Goal: Task Accomplishment & Management: Use online tool/utility

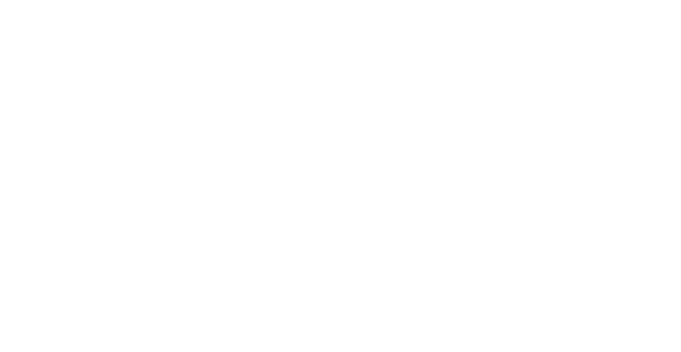
drag, startPoint x: 0, startPoint y: 0, endPoint x: 285, endPoint y: 86, distance: 297.8
click at [285, 86] on body at bounding box center [340, 176] width 681 height 352
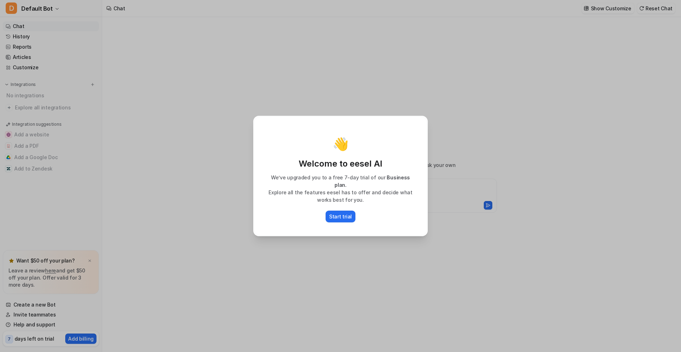
click at [197, 186] on div "👋 Welcome to eesel AI We’ve upgraded you to a free 7-day trial of our Business …" at bounding box center [340, 176] width 681 height 352
type textarea "**********"
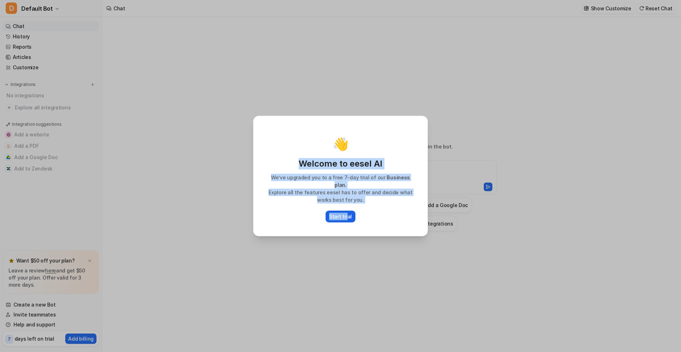
drag, startPoint x: 431, startPoint y: 97, endPoint x: 348, endPoint y: 208, distance: 139.0
click at [348, 208] on div "👋 Welcome to eesel AI We’ve upgraded you to a free 7-day trial of our Business …" at bounding box center [341, 176] width 186 height 352
click at [348, 210] on button "Start trial" at bounding box center [341, 216] width 30 height 12
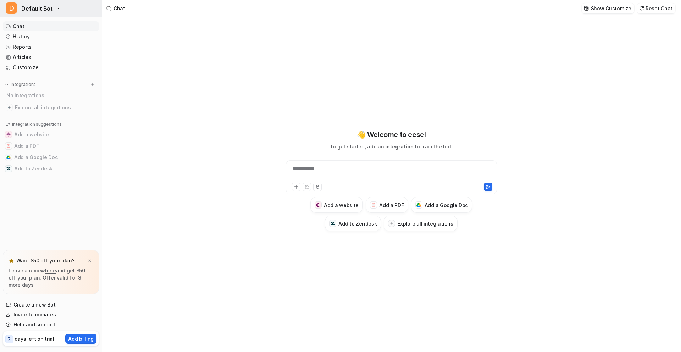
click at [45, 7] on span "Default Bot" at bounding box center [37, 9] width 32 height 10
click at [202, 92] on div "**********" at bounding box center [340, 176] width 681 height 352
click at [88, 261] on img at bounding box center [90, 260] width 4 height 5
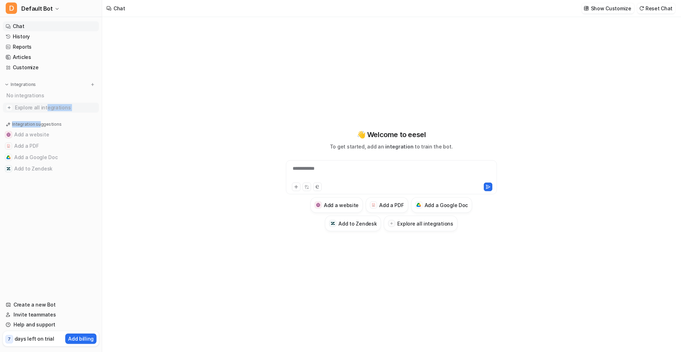
drag, startPoint x: 38, startPoint y: 121, endPoint x: 45, endPoint y: 109, distance: 13.6
click at [45, 109] on nav "Chat History Reports Articles Customize Integrations No integrations Explore al…" at bounding box center [51, 155] width 102 height 275
click at [45, 109] on span "Explore all integrations" at bounding box center [55, 107] width 81 height 11
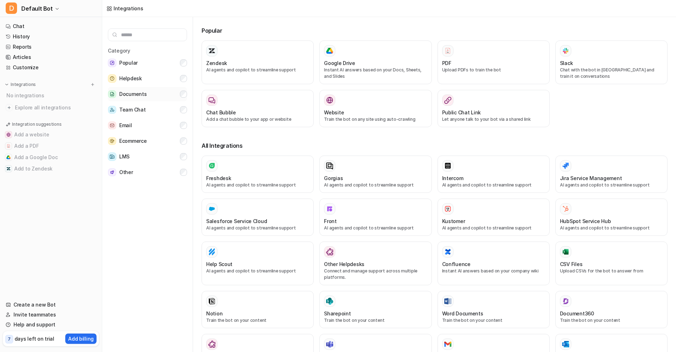
click at [152, 95] on button "Documents" at bounding box center [147, 94] width 79 height 14
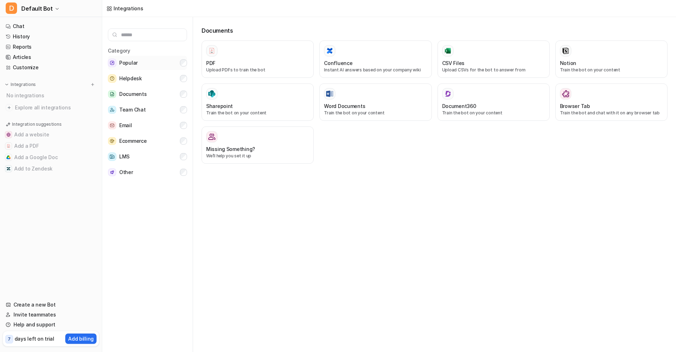
click at [161, 69] on button "Popular" at bounding box center [147, 63] width 79 height 14
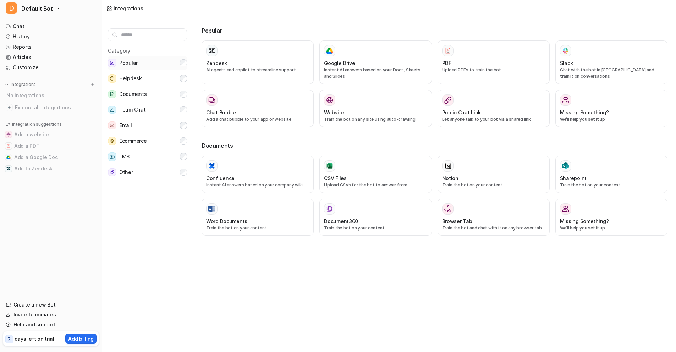
click at [179, 65] on button "Popular" at bounding box center [147, 63] width 79 height 14
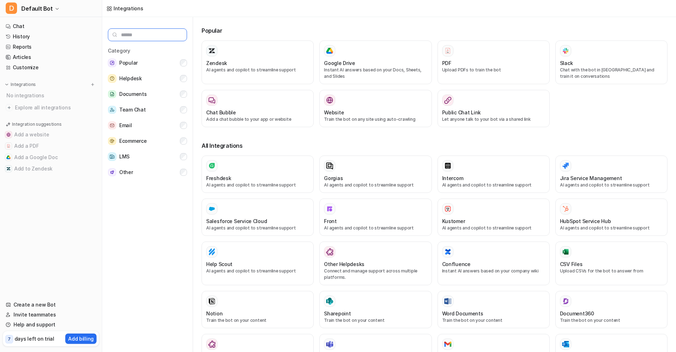
click at [157, 37] on input "text" at bounding box center [147, 34] width 79 height 13
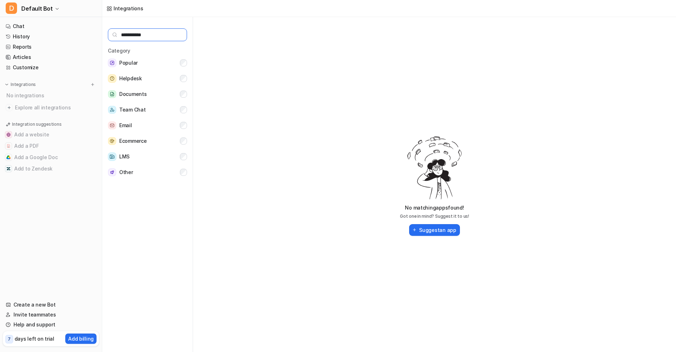
type input "**********"
click at [443, 230] on button "Suggest an app" at bounding box center [434, 230] width 50 height 12
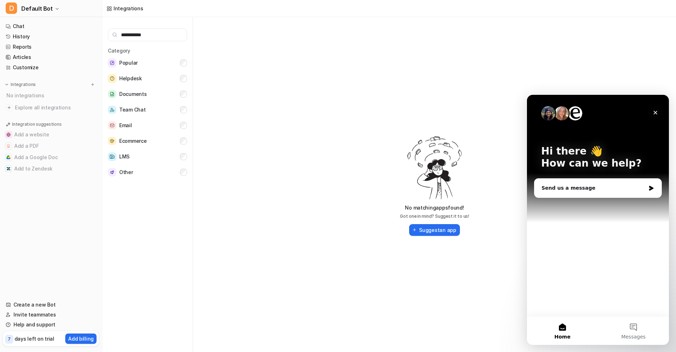
click at [655, 111] on icon "Close" at bounding box center [656, 113] width 6 height 6
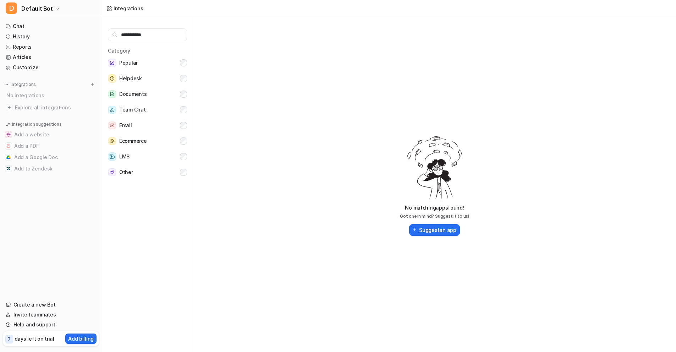
click at [33, 73] on nav "Chat History Reports Articles Customize Integrations No integrations Explore al…" at bounding box center [51, 155] width 102 height 275
click at [39, 72] on link "Customize" at bounding box center [51, 67] width 96 height 10
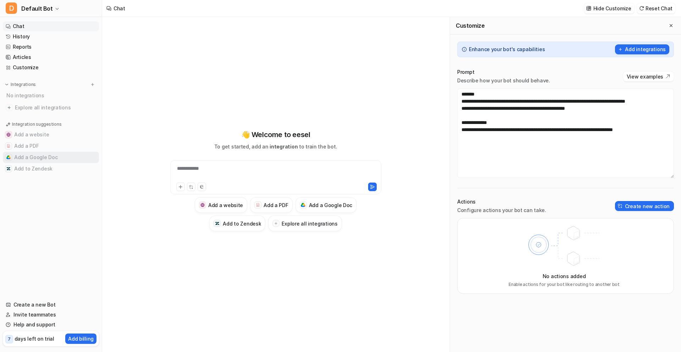
click at [44, 157] on button "Add a Google Doc" at bounding box center [51, 157] width 96 height 11
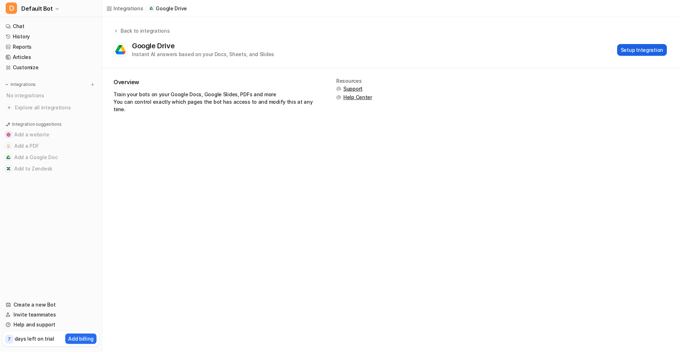
click at [653, 51] on button "Setup Integration" at bounding box center [643, 50] width 50 height 12
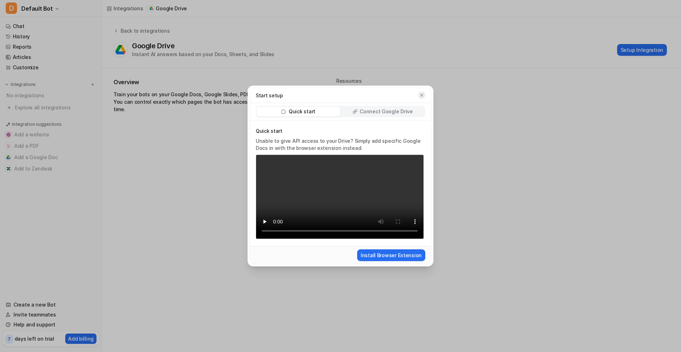
click at [421, 97] on icon "button" at bounding box center [422, 95] width 5 height 5
